Goal: Book appointment/travel/reservation

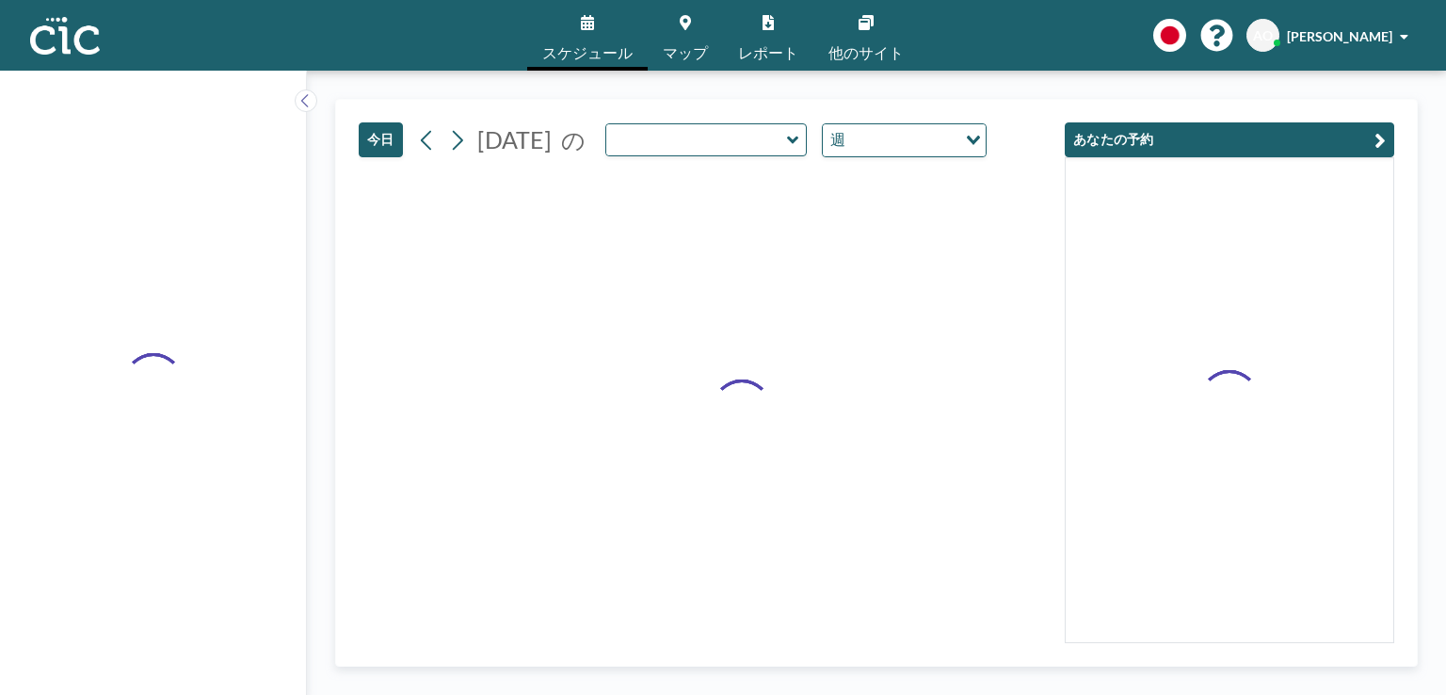
type input "Wata"
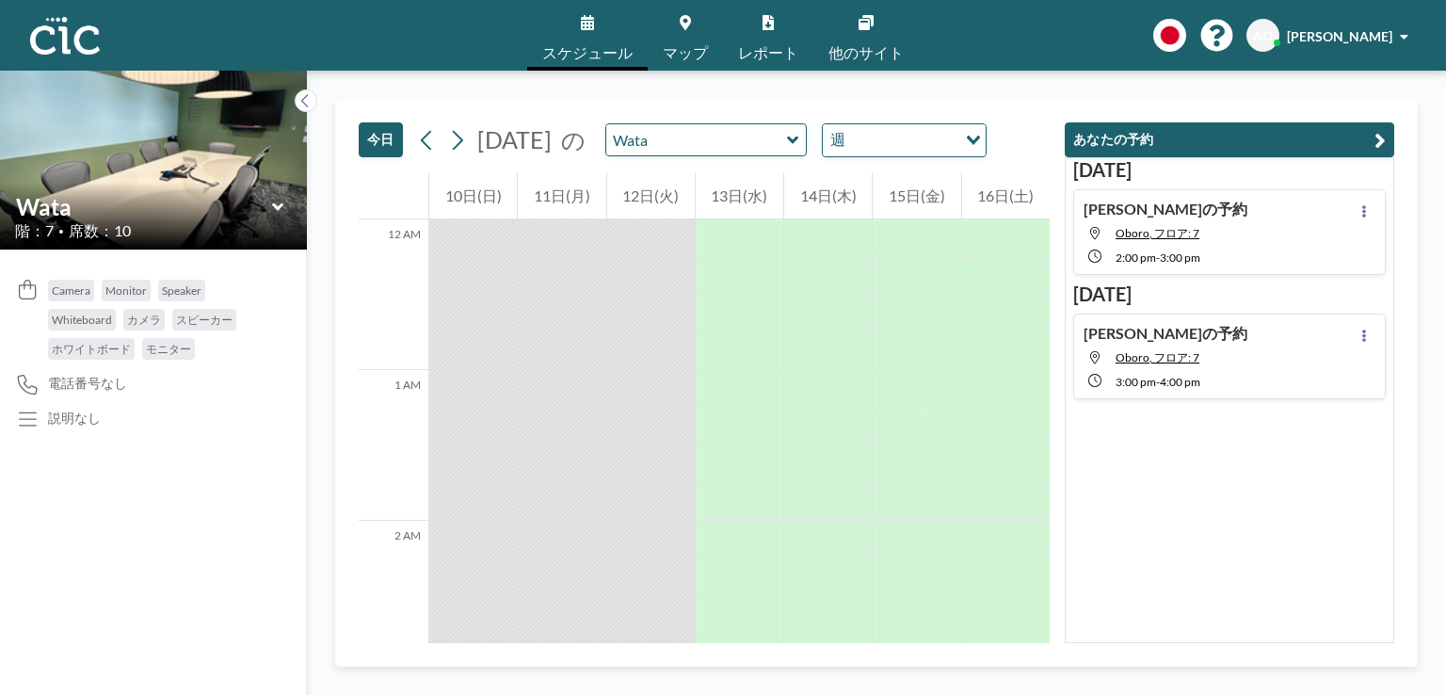
scroll to position [1732, 0]
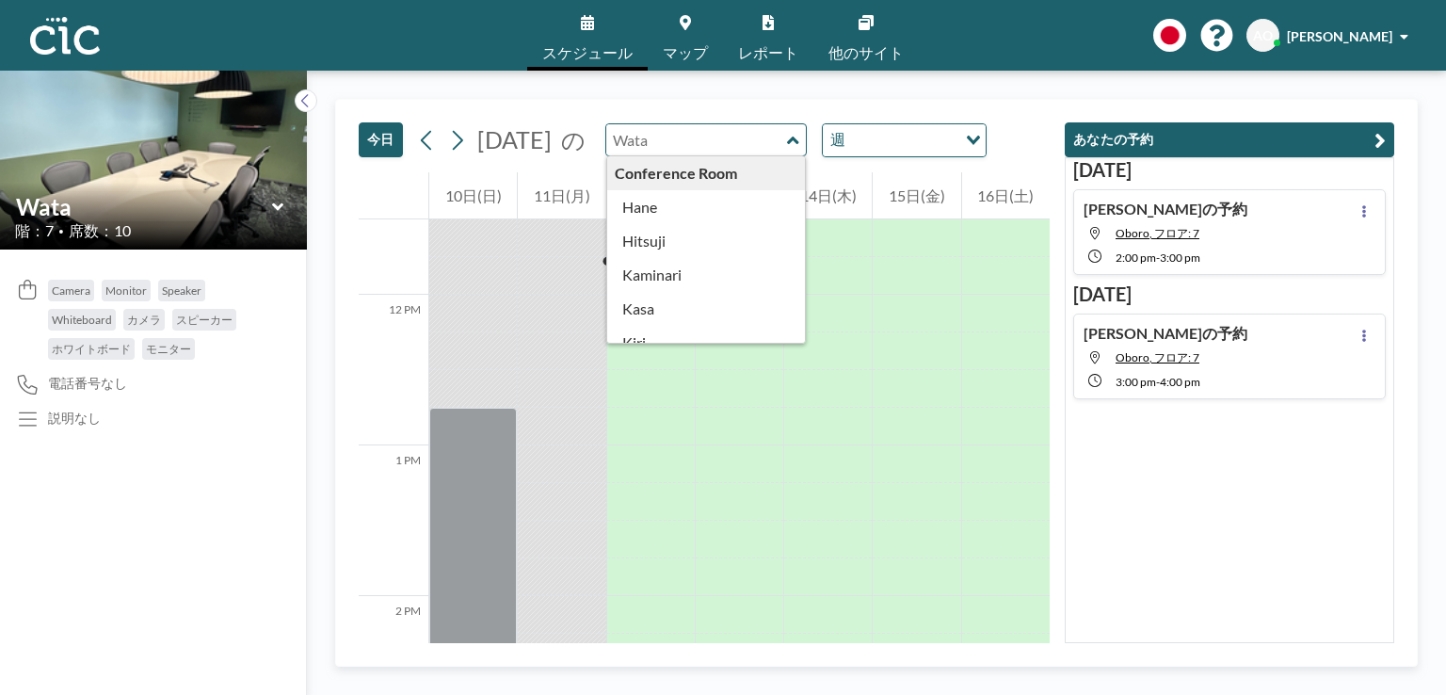
click at [745, 138] on input "text" at bounding box center [696, 139] width 181 height 31
type input "Hitsuji"
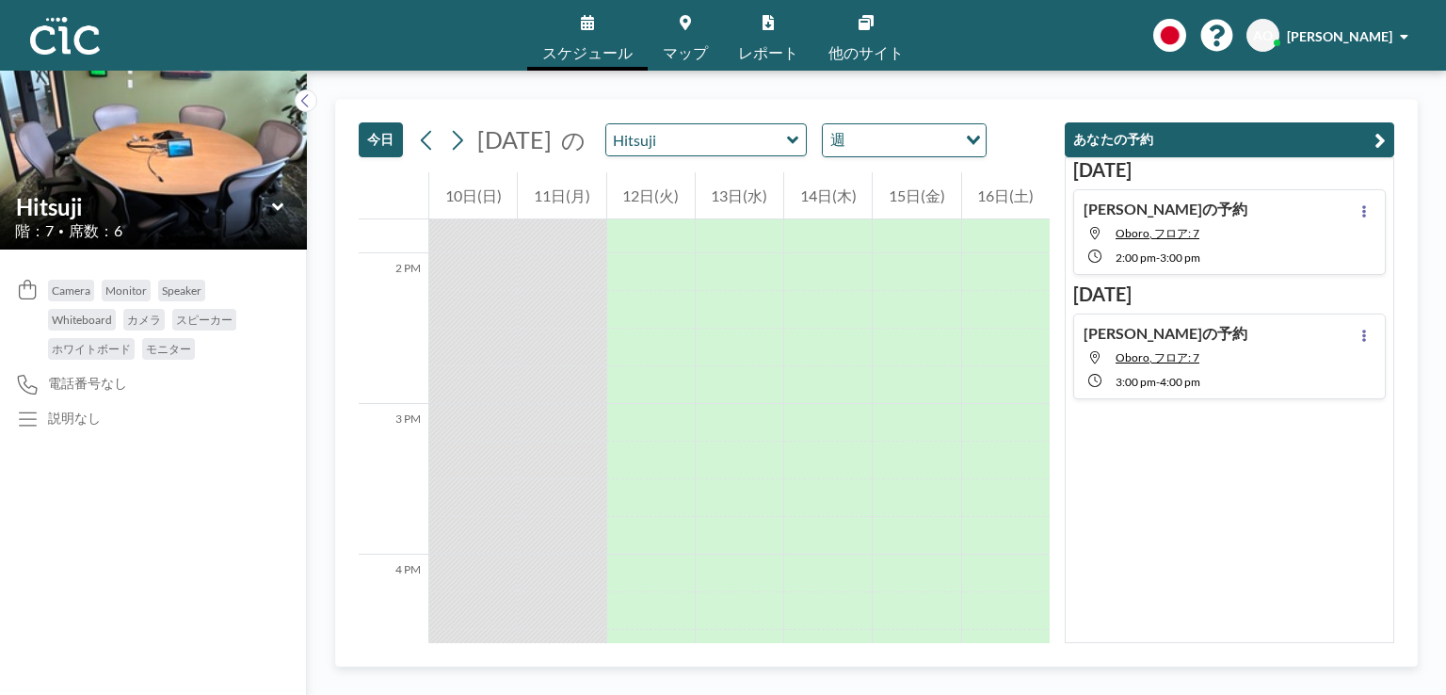
scroll to position [2104, 0]
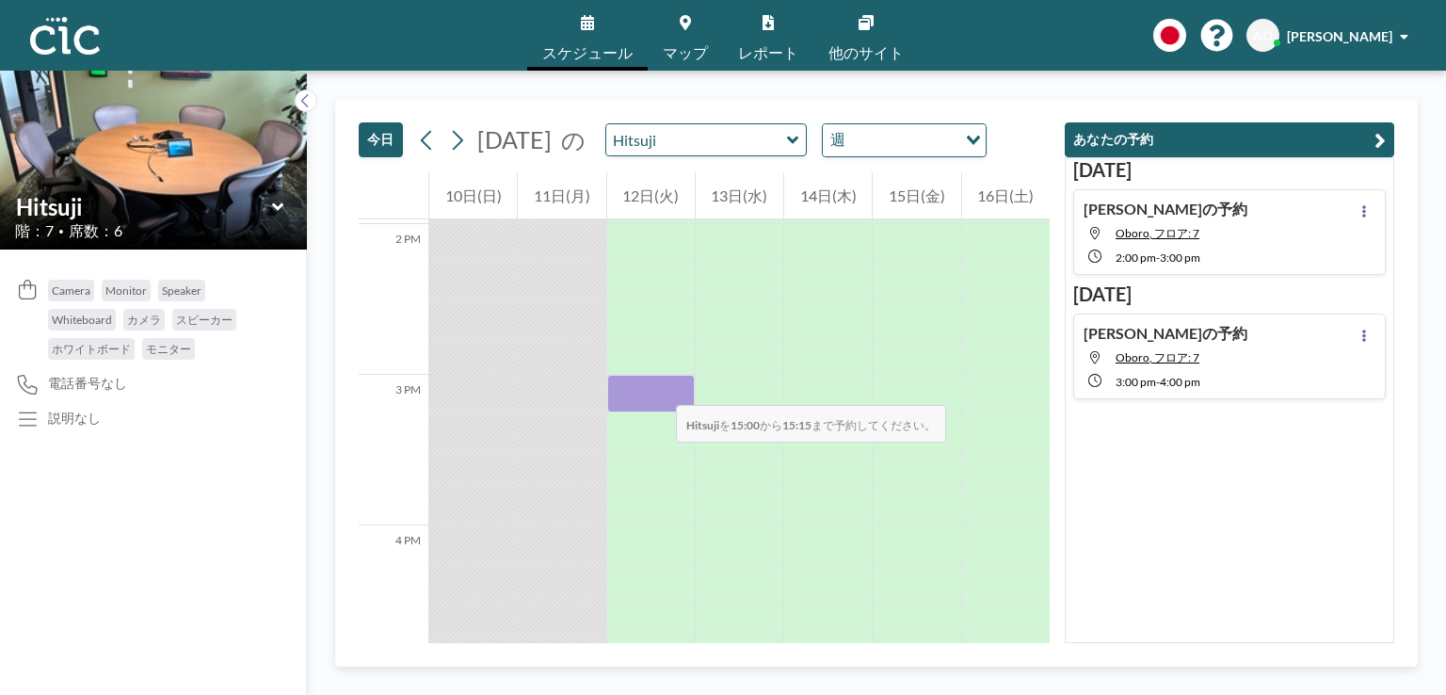
click at [657, 386] on div at bounding box center [651, 394] width 88 height 38
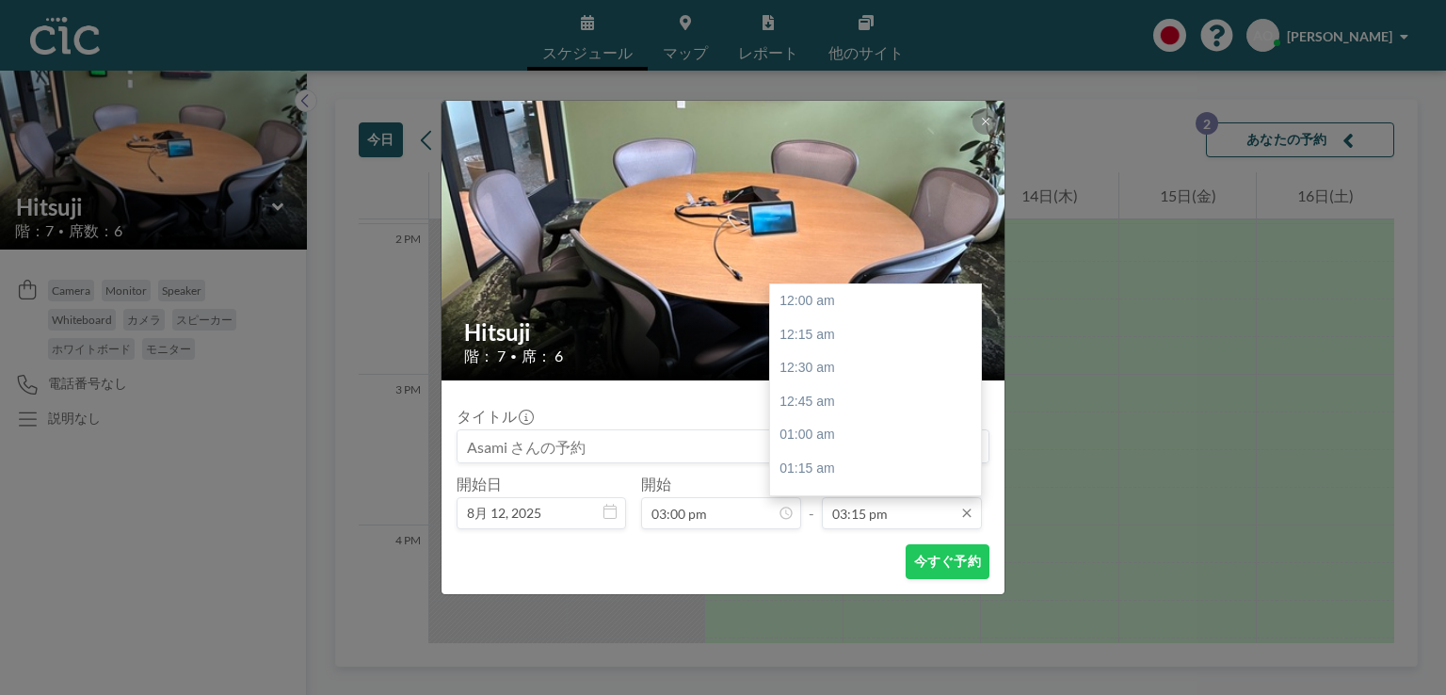
scroll to position [2044, 0]
click at [841, 510] on input "03:15 pm" at bounding box center [902, 513] width 160 height 32
click at [817, 404] on div "04:00 pm" at bounding box center [880, 401] width 220 height 34
type input "04:00 pm"
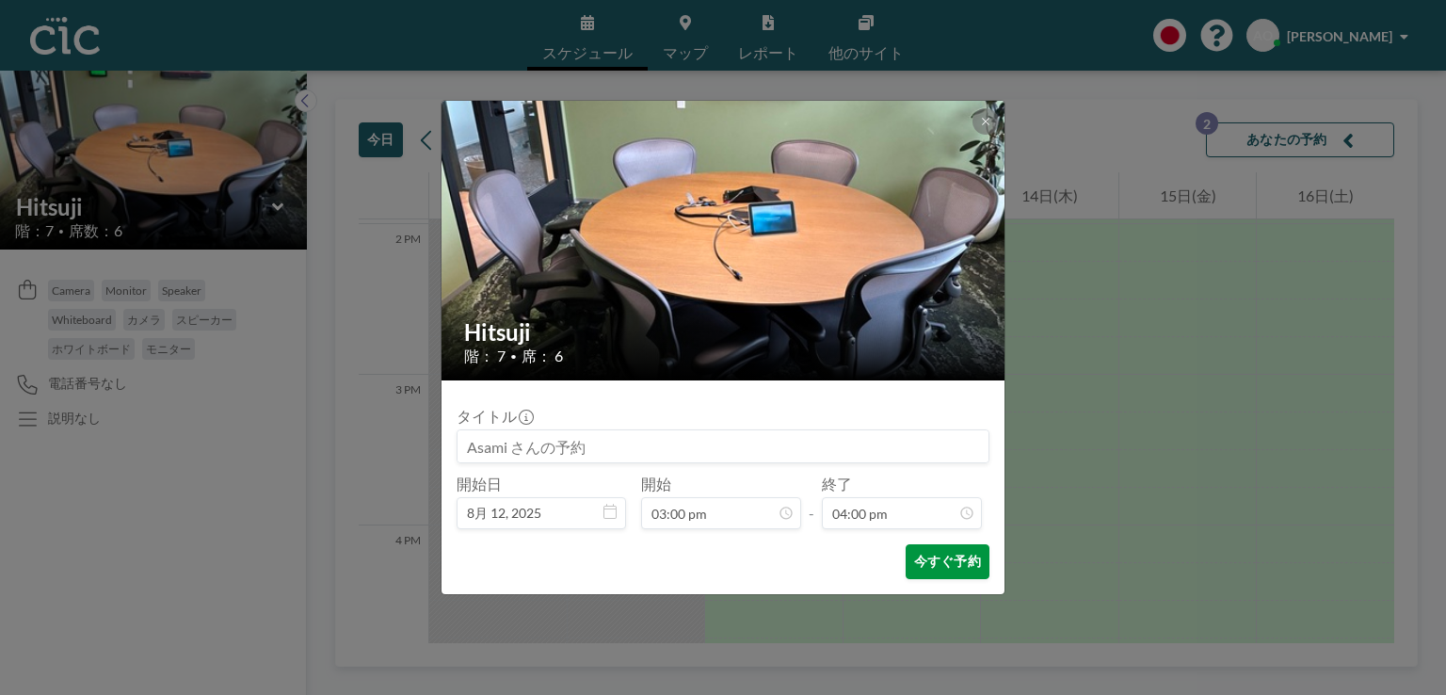
click at [927, 560] on button "今すぐ予約" at bounding box center [947, 561] width 84 height 35
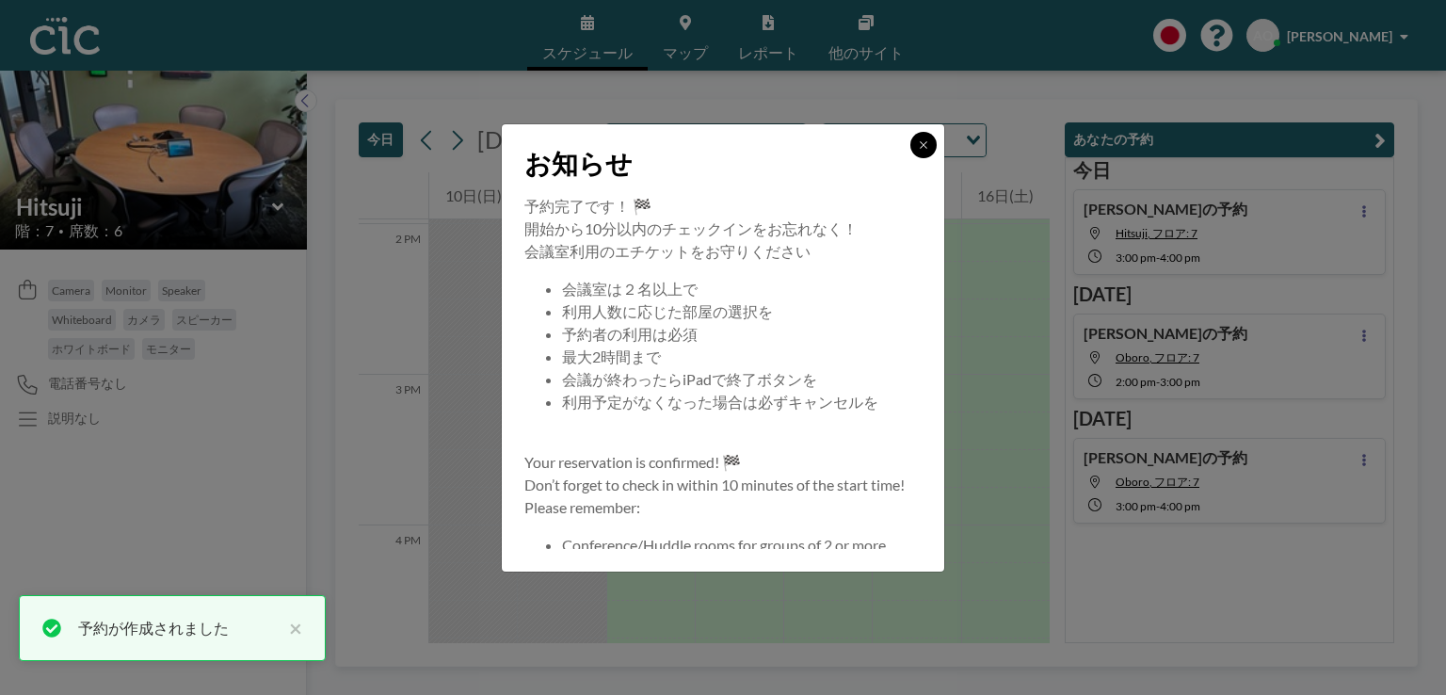
click at [925, 144] on icon at bounding box center [923, 144] width 11 height 11
